Goal: Transaction & Acquisition: Purchase product/service

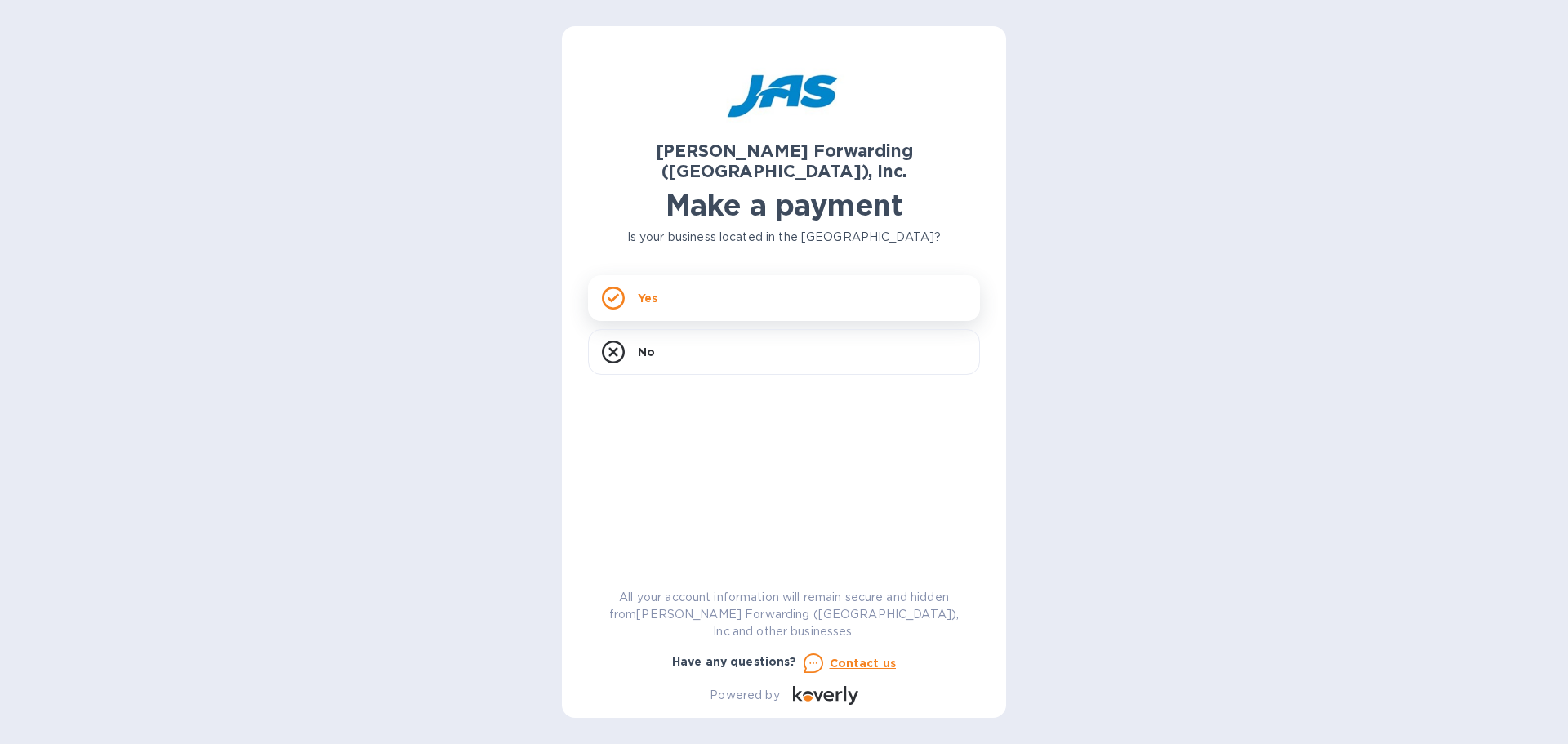
click at [681, 282] on div "Yes" at bounding box center [783, 298] width 392 height 46
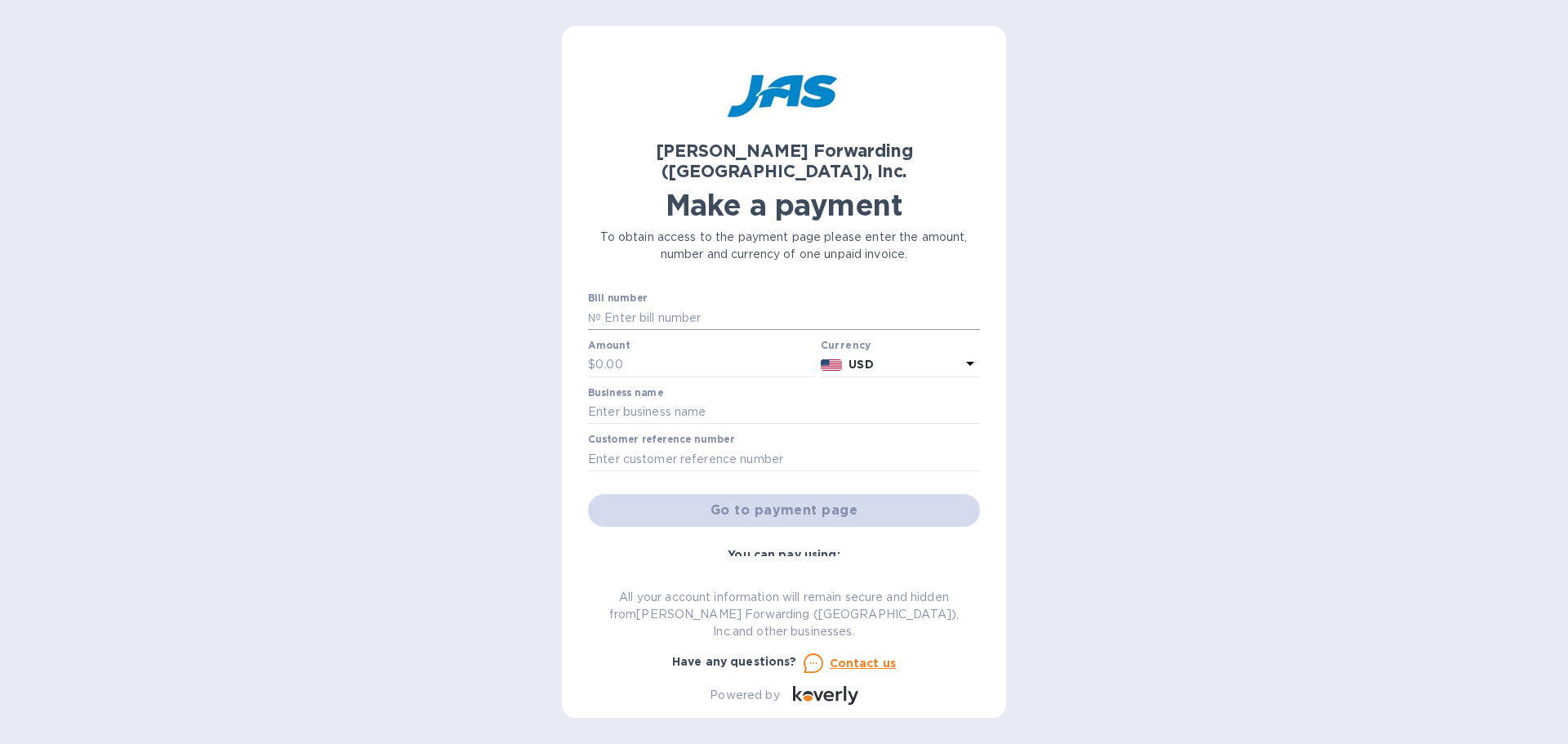
click at [674, 305] on input "text" at bounding box center [790, 317] width 379 height 25
type input "DET503392886"
click at [683, 353] on input "text" at bounding box center [704, 365] width 218 height 25
type input "3,970.27"
click at [641, 400] on input "text" at bounding box center [783, 412] width 392 height 25
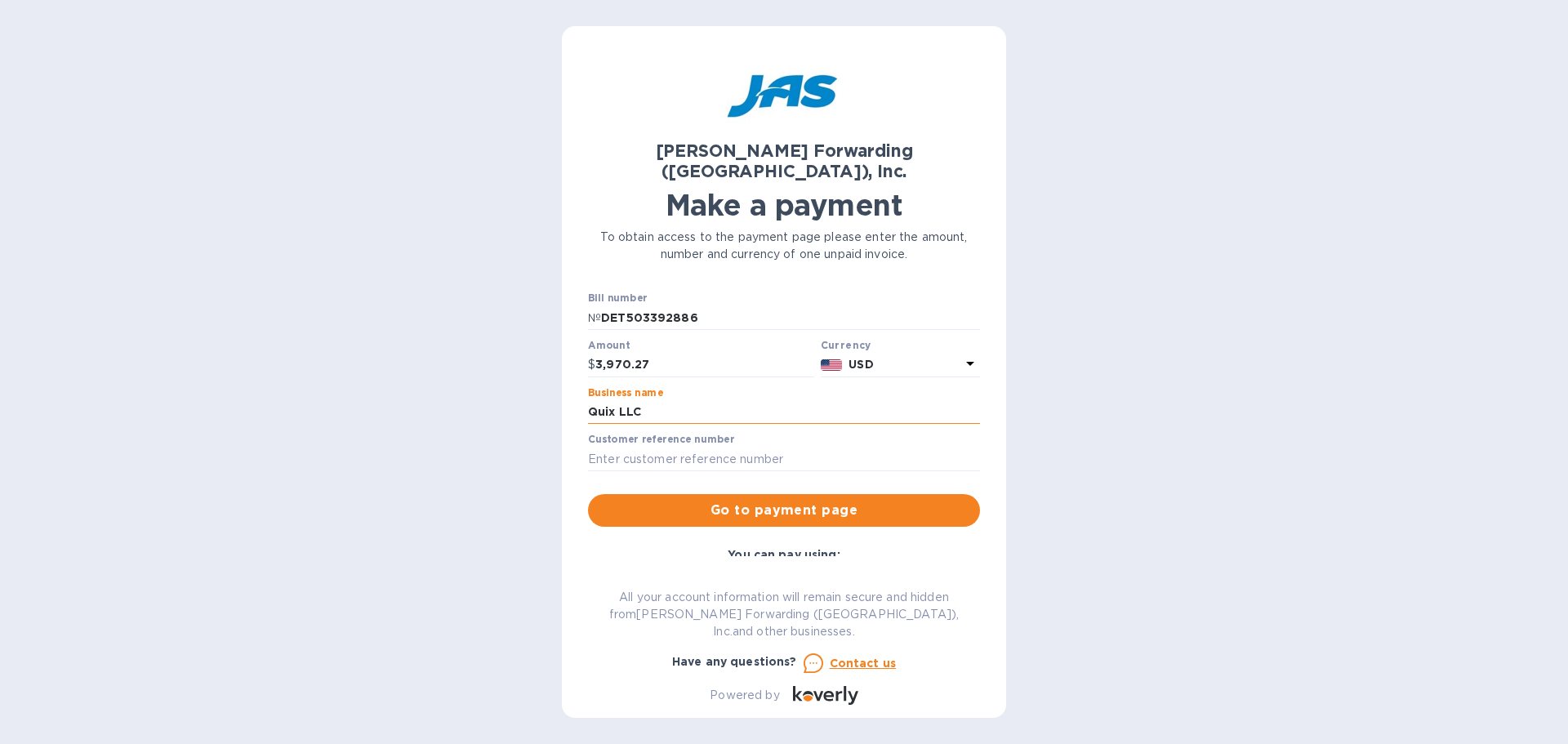
type input "Quix LLC"
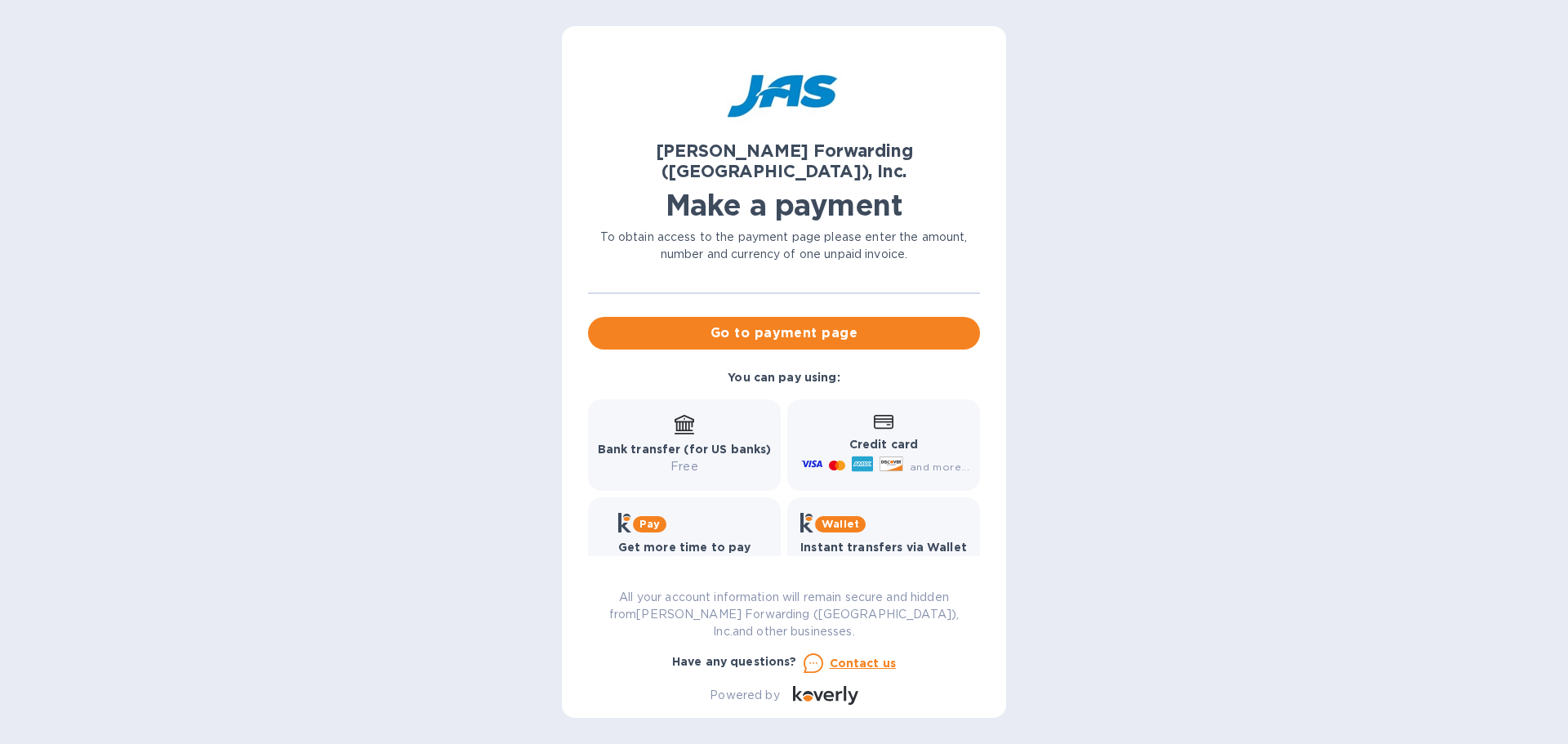
scroll to position [182, 0]
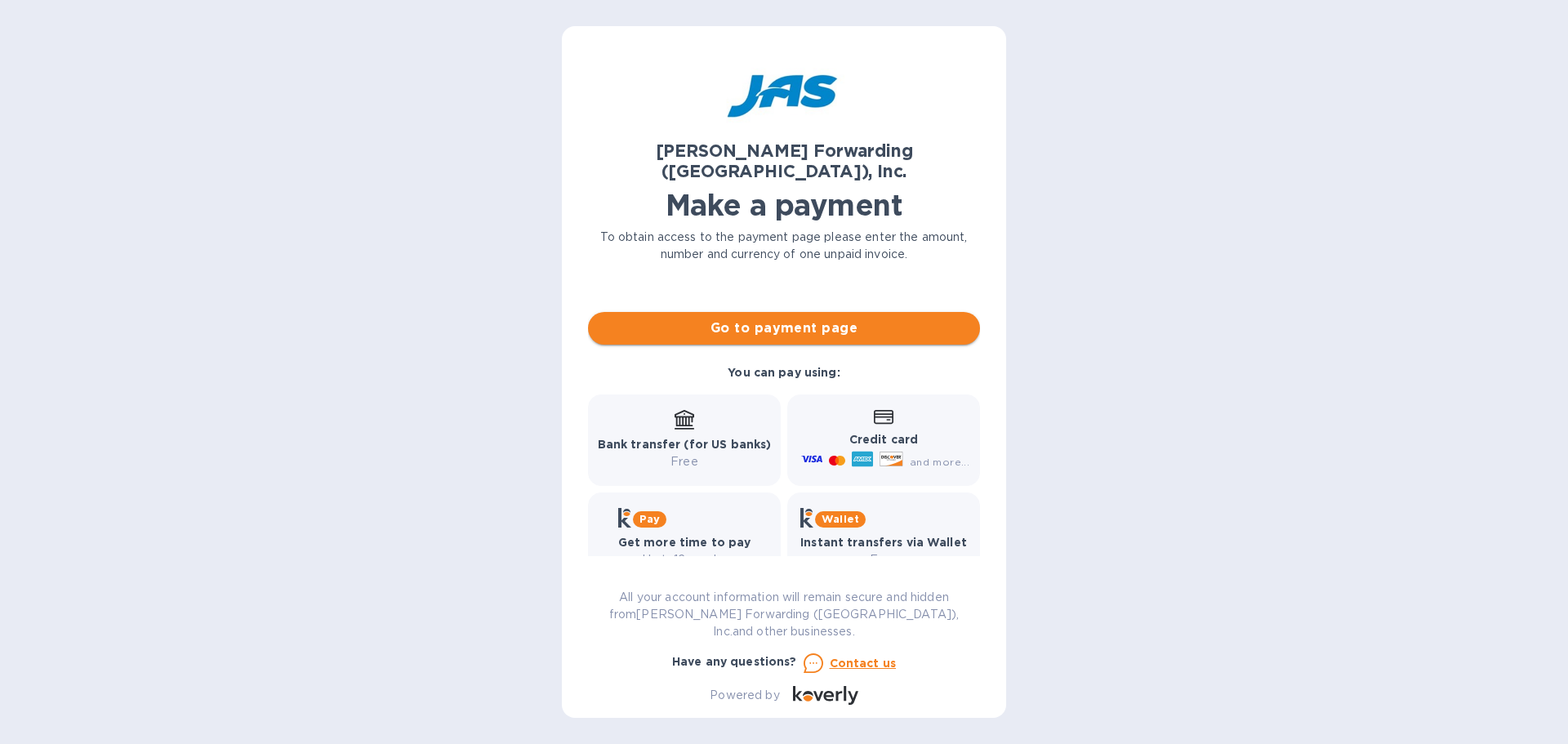
type input "Quixfee"
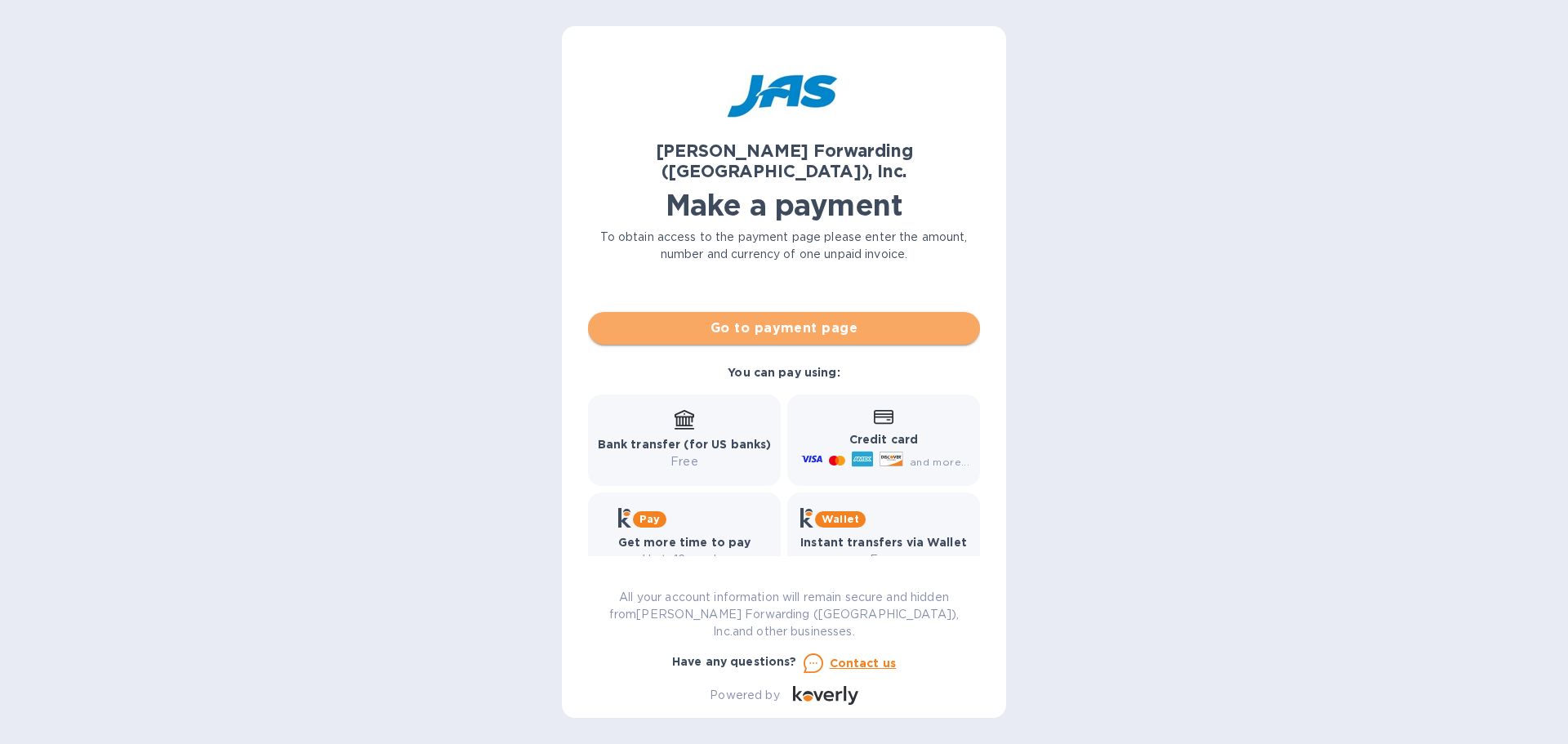
click at [861, 318] on button "Go to payment page" at bounding box center [783, 328] width 392 height 33
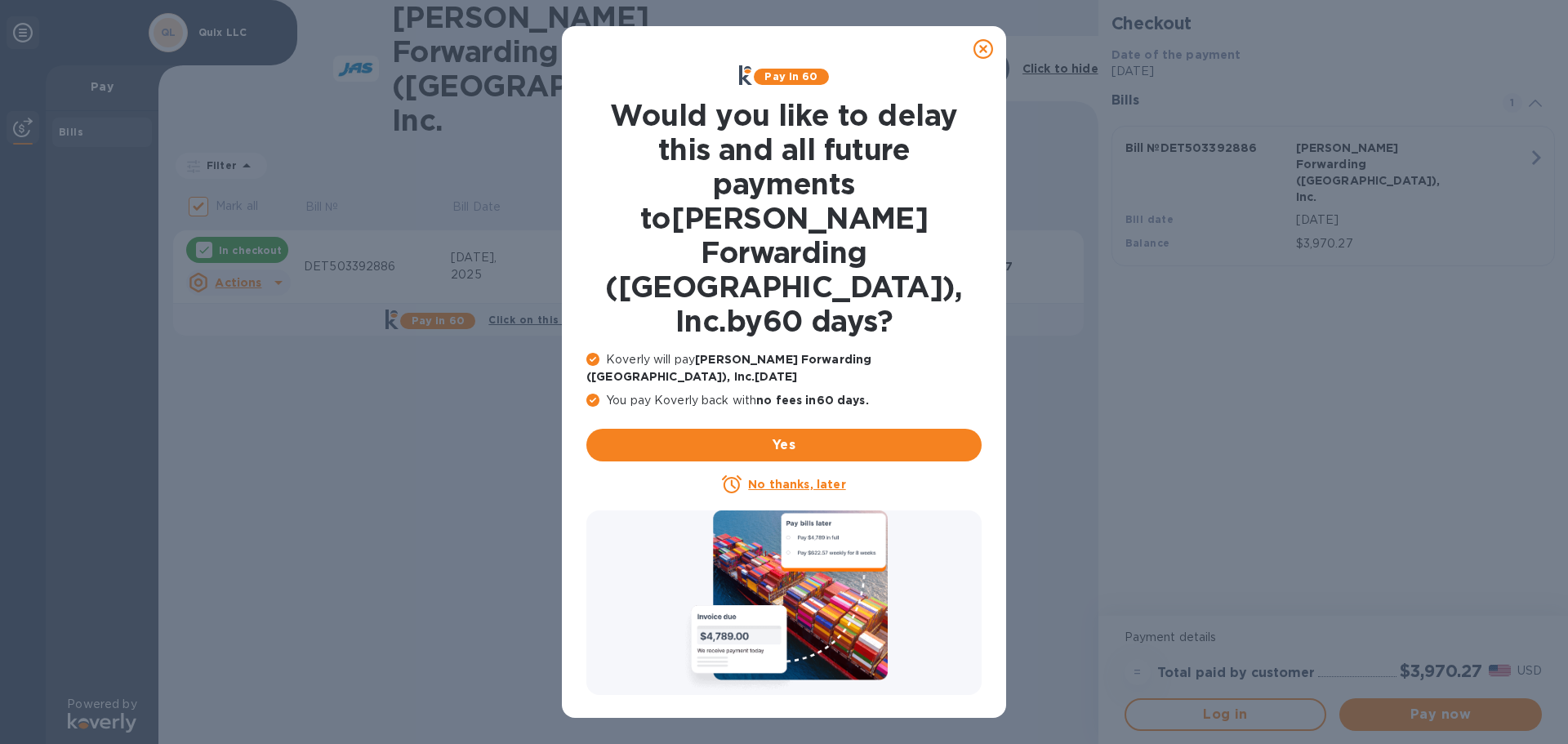
click at [821, 478] on u "No thanks, later" at bounding box center [796, 484] width 97 height 13
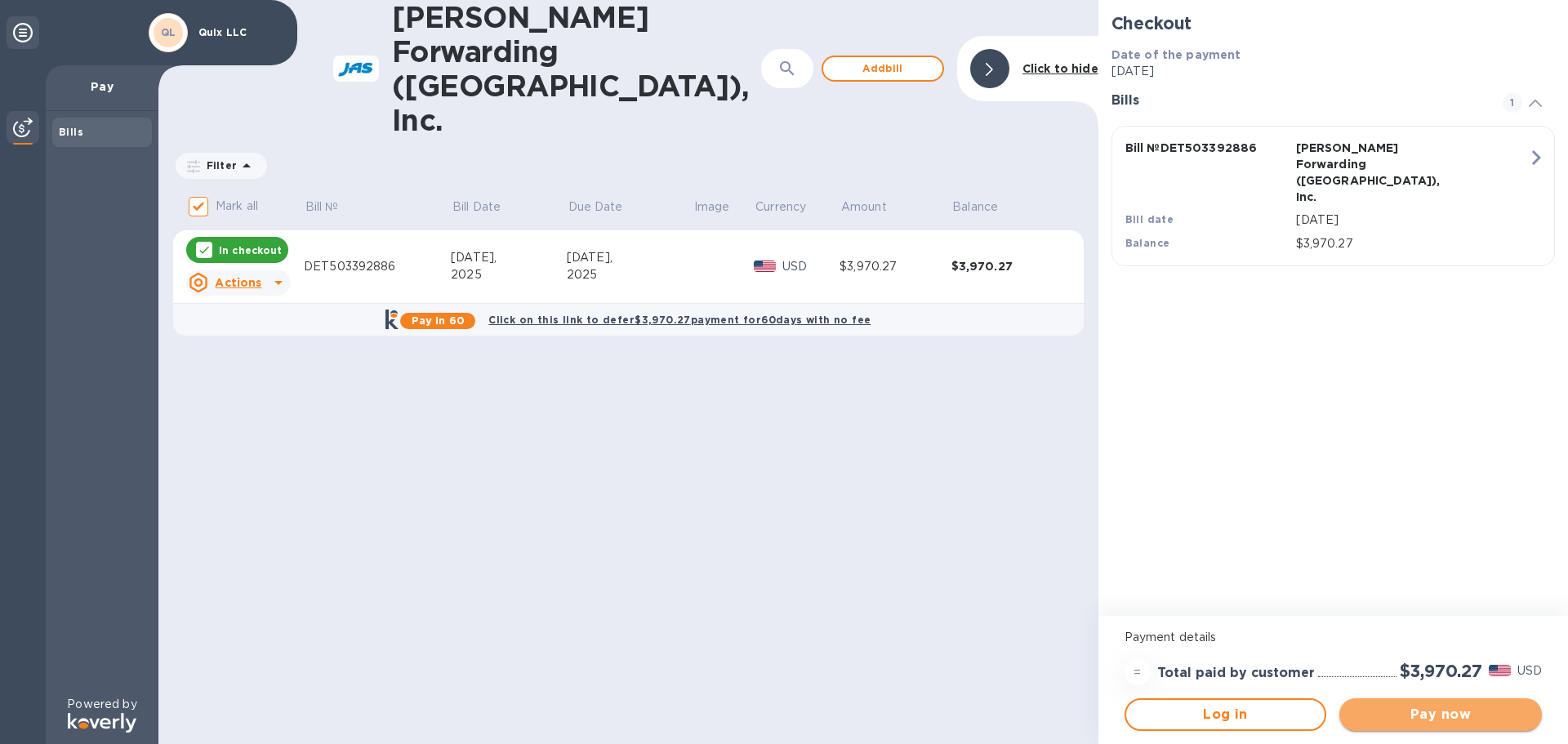
click at [1433, 706] on span "Pay now" at bounding box center [1440, 714] width 176 height 19
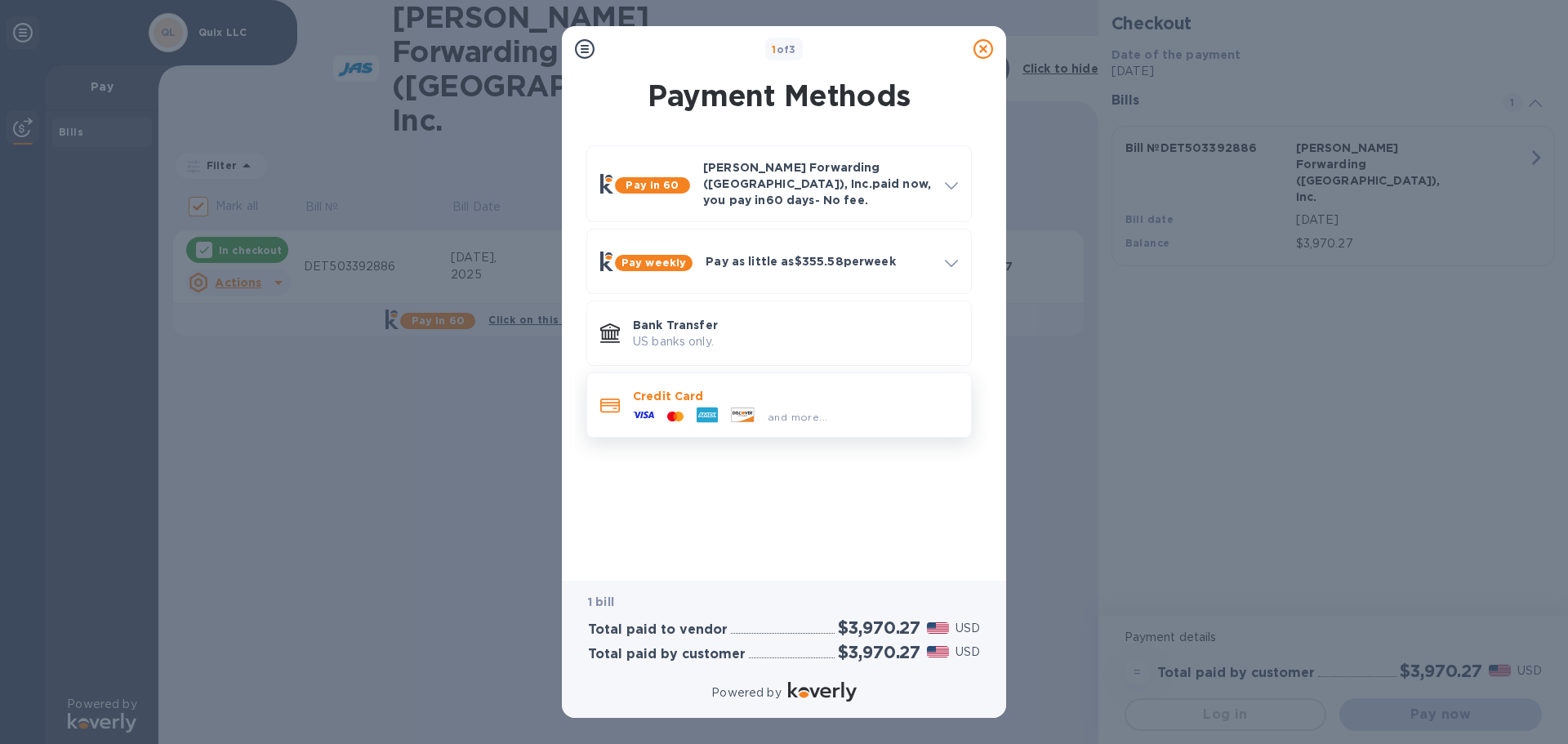
click at [714, 408] on icon at bounding box center [706, 415] width 21 height 16
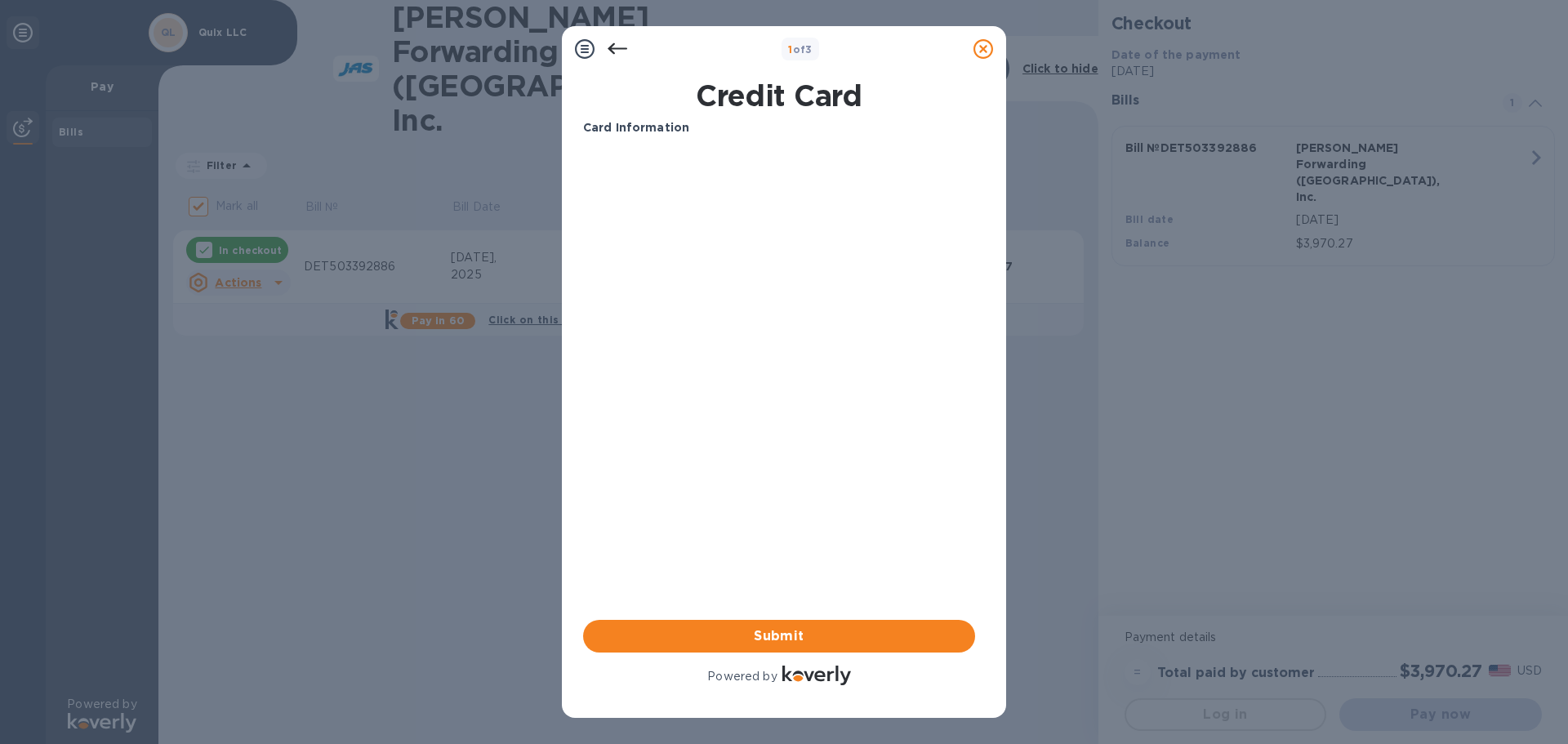
click at [746, 487] on div "Card Information Your browser does not support iframes Submit Powered by" at bounding box center [779, 403] width 392 height 569
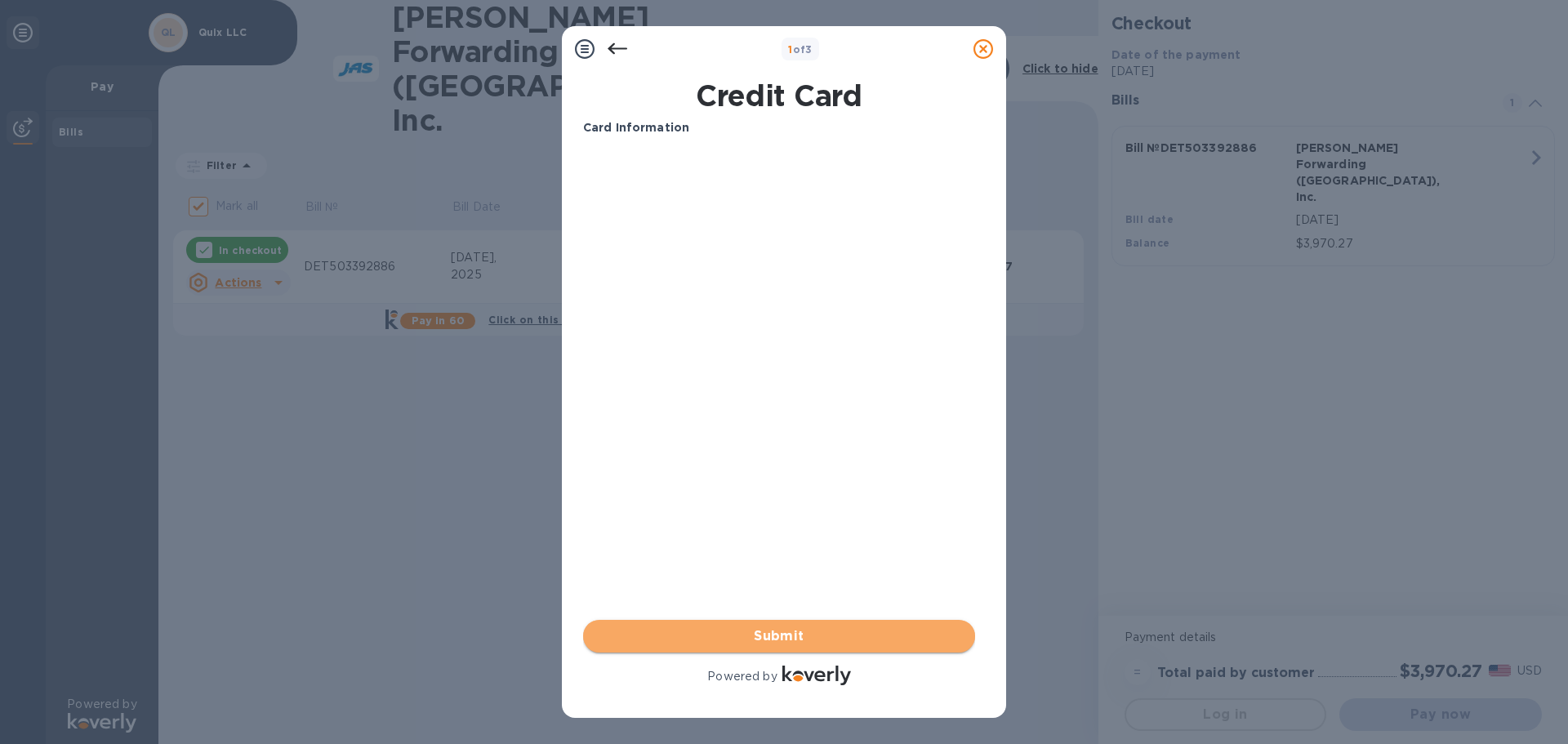
click at [841, 640] on span "Submit" at bounding box center [779, 635] width 366 height 19
